Goal: Task Accomplishment & Management: Use online tool/utility

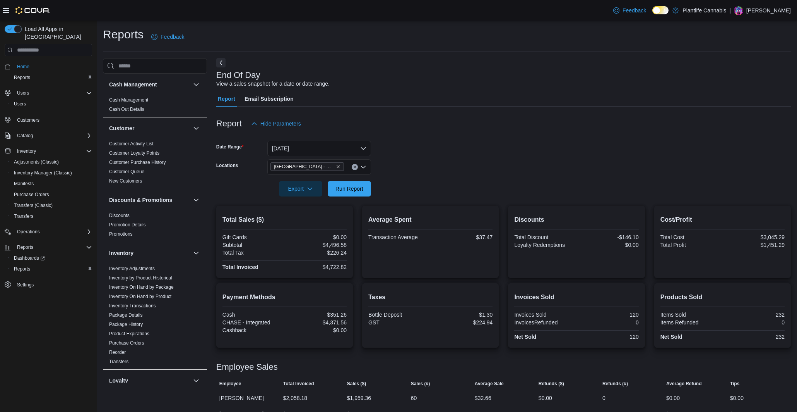
scroll to position [317, 0]
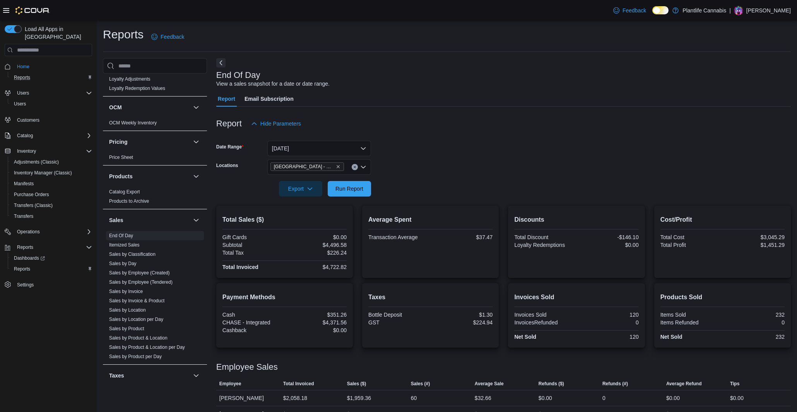
click at [20, 75] on button "Reports" at bounding box center [51, 77] width 87 height 11
click at [358, 194] on span "Run Report" at bounding box center [350, 187] width 34 height 15
drag, startPoint x: 321, startPoint y: 245, endPoint x: 349, endPoint y: 245, distance: 27.9
click at [352, 245] on div "Total Sales ($) Gift Cards $0.00 Subtotal $4,646.49 Total Tax $233.74 Total Inv…" at bounding box center [284, 242] width 137 height 72
click at [346, 245] on div "$4,646.49" at bounding box center [316, 245] width 61 height 6
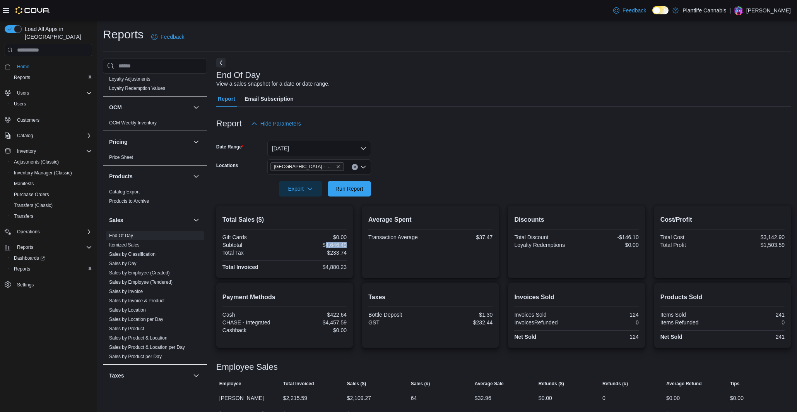
drag, startPoint x: 349, startPoint y: 245, endPoint x: 366, endPoint y: 250, distance: 17.7
click at [324, 245] on div "Total Sales ($) Gift Cards $0.00 Subtotal $4,646.49 Total Tax $233.74 Total Inv…" at bounding box center [284, 242] width 137 height 72
copy div "4,646.49"
drag, startPoint x: 479, startPoint y: 239, endPoint x: 494, endPoint y: 239, distance: 14.3
click at [493, 239] on div "Average Spent Transaction Average $37.47" at bounding box center [430, 242] width 137 height 72
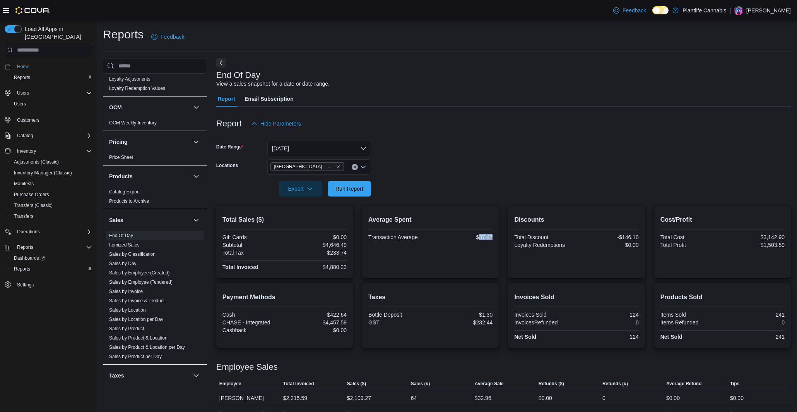
copy div "37.47"
click at [333, 246] on div "$4,646.49" at bounding box center [316, 245] width 61 height 6
copy div "4,646.49"
click at [485, 238] on div "$37.47" at bounding box center [462, 237] width 61 height 6
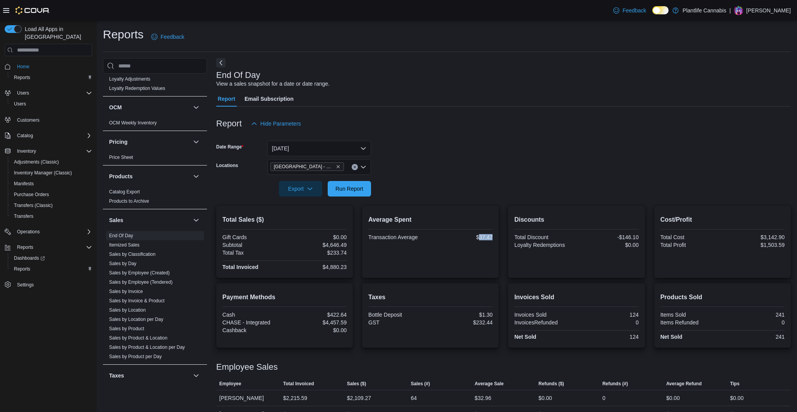
click at [485, 238] on div "$37.47" at bounding box center [462, 237] width 61 height 6
copy div "37.47"
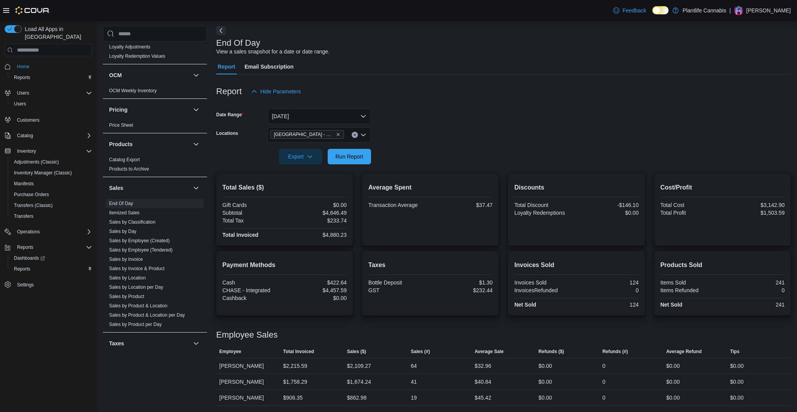
click at [365, 361] on div "$2,109.27" at bounding box center [359, 365] width 24 height 9
copy div "2,109.27"
click at [485, 361] on div "$32.96" at bounding box center [483, 365] width 17 height 9
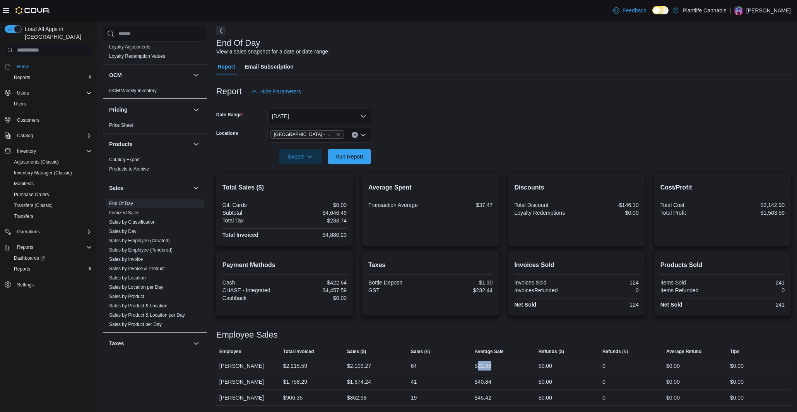
copy div "32.96"
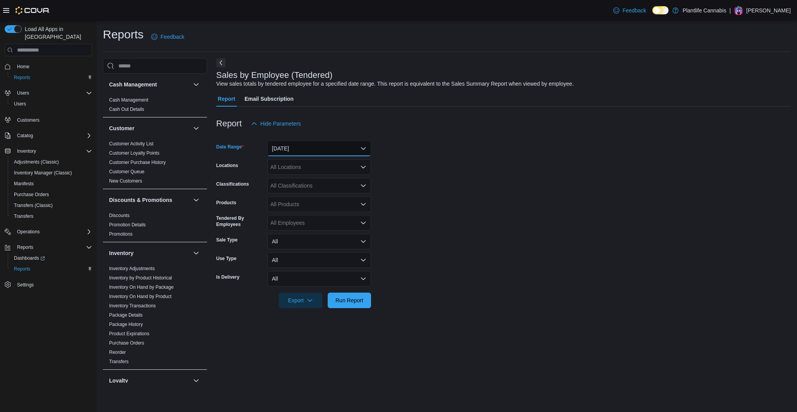
click at [292, 147] on button "Yesterday" at bounding box center [319, 148] width 104 height 15
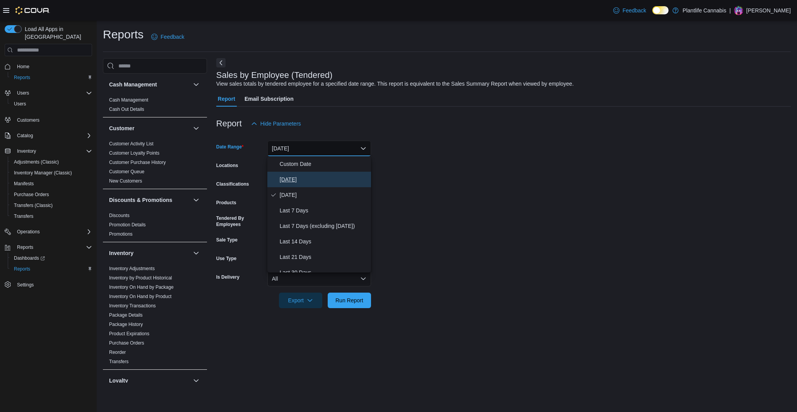
click at [288, 181] on span "[DATE]" at bounding box center [324, 179] width 88 height 9
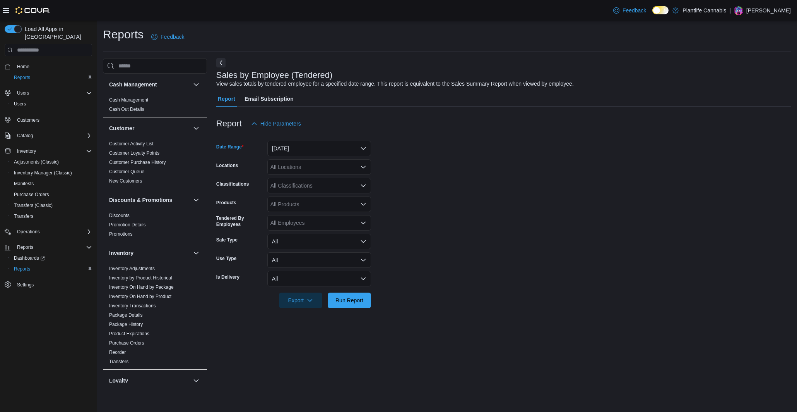
click at [307, 169] on div "All Locations" at bounding box center [319, 166] width 104 height 15
type input "****"
click at [346, 180] on span "[GEOGRAPHIC_DATA] - Mahogany Market" at bounding box center [340, 180] width 105 height 8
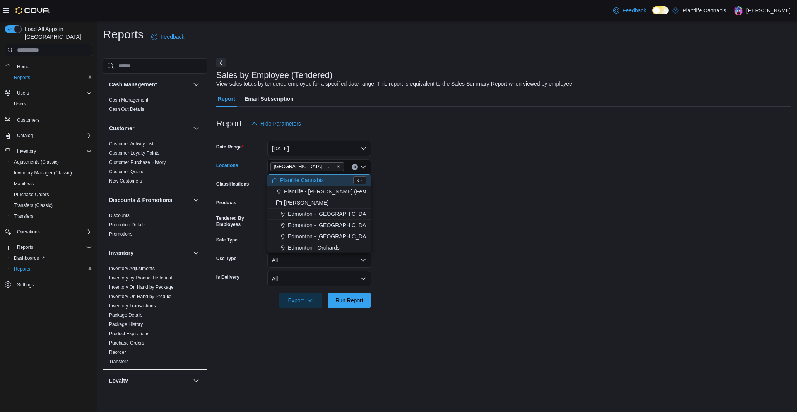
drag, startPoint x: 502, startPoint y: 183, endPoint x: 399, endPoint y: 197, distance: 104.3
click at [503, 183] on form "Date Range Today Locations Calgary - Mahogany Market Combo box. Selected. Calga…" at bounding box center [503, 219] width 575 height 177
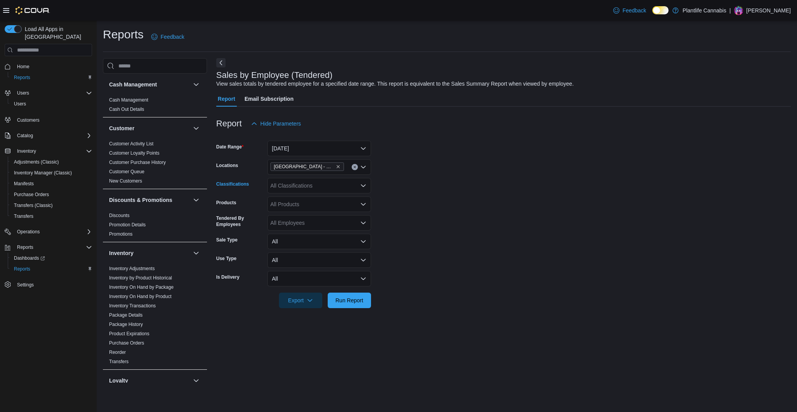
click at [322, 189] on div "All Classifications" at bounding box center [319, 185] width 104 height 15
type input "***"
click at [308, 214] on button "Accessories" at bounding box center [319, 209] width 104 height 11
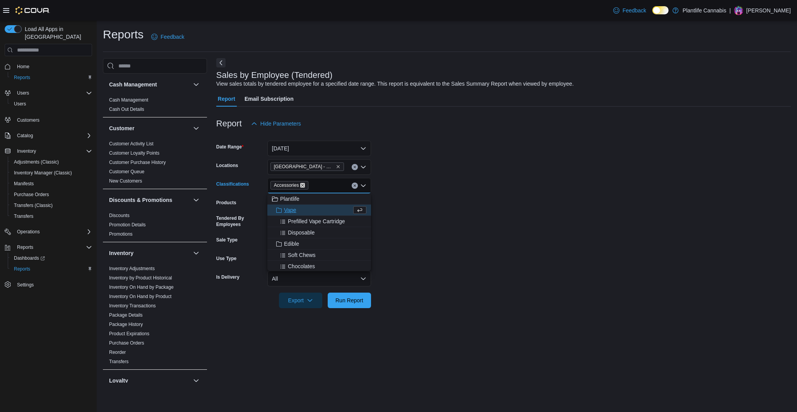
click at [305, 185] on icon "Remove Accessories from selection in this group" at bounding box center [303, 184] width 3 height 3
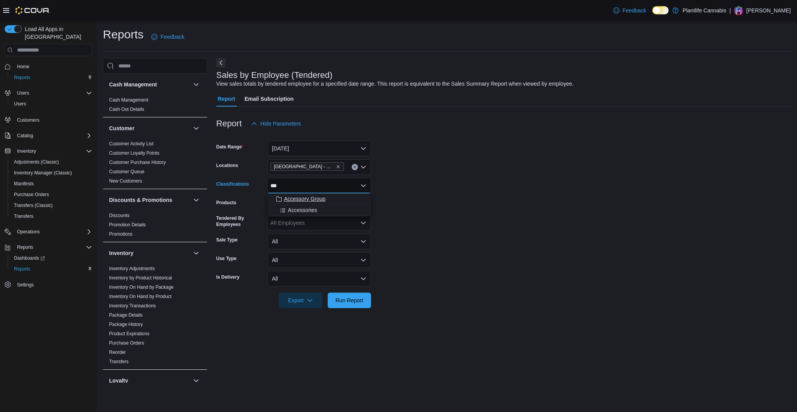
type input "***"
click at [316, 202] on span "Accessory Group" at bounding box center [304, 199] width 41 height 8
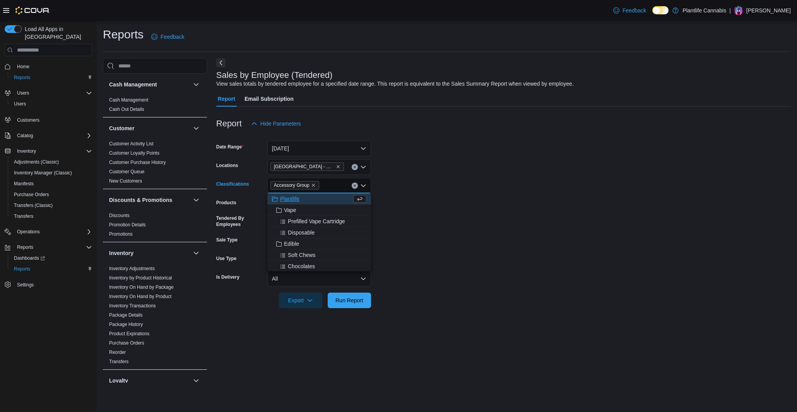
click at [470, 210] on form "Date Range Today Locations Calgary - Mahogany Market Classifications Accessory …" at bounding box center [503, 219] width 575 height 177
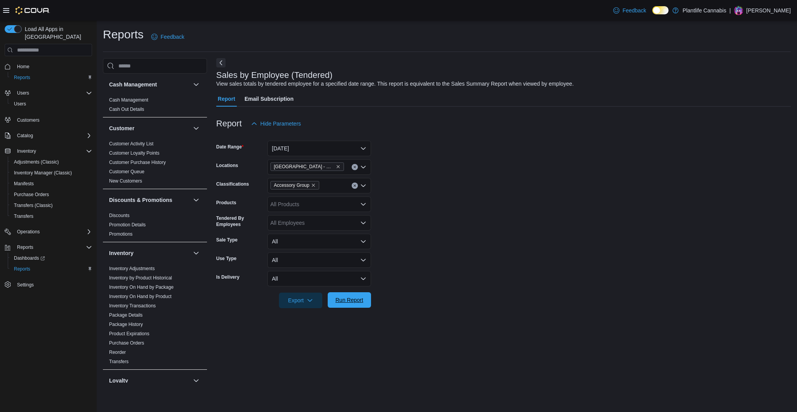
click at [353, 307] on span "Run Report" at bounding box center [350, 299] width 34 height 15
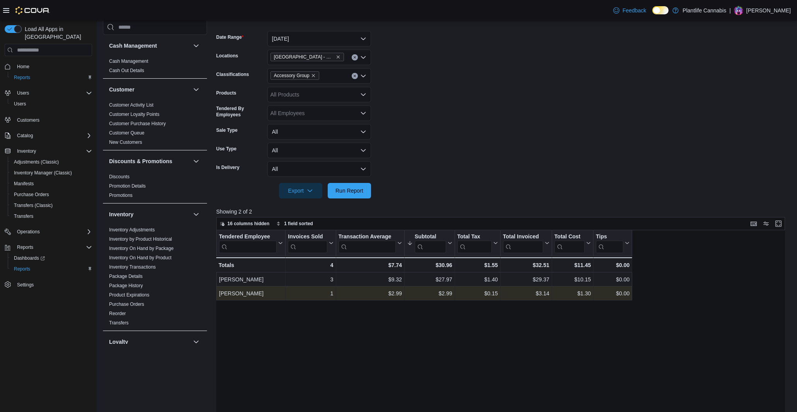
scroll to position [111, 0]
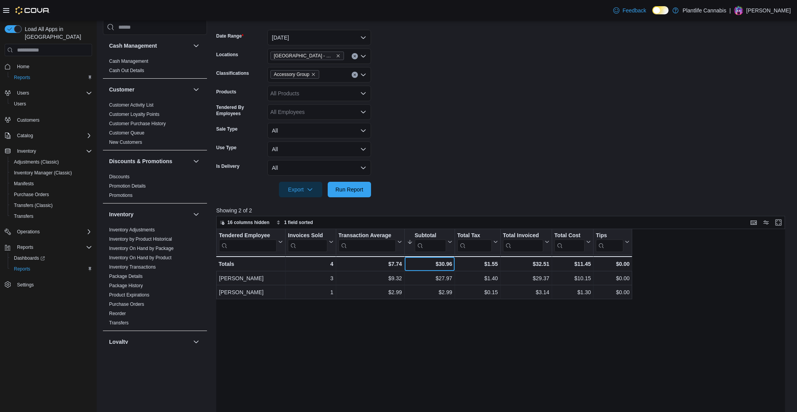
click at [444, 264] on div "$30.96" at bounding box center [429, 263] width 45 height 9
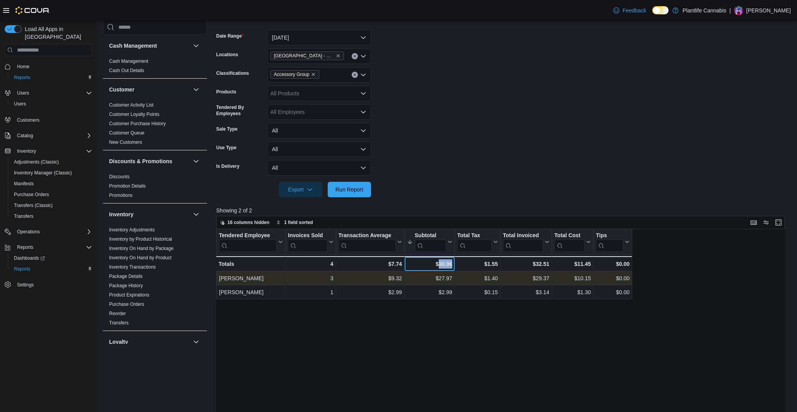
copy div "30.96"
